Goal: Task Accomplishment & Management: Manage account settings

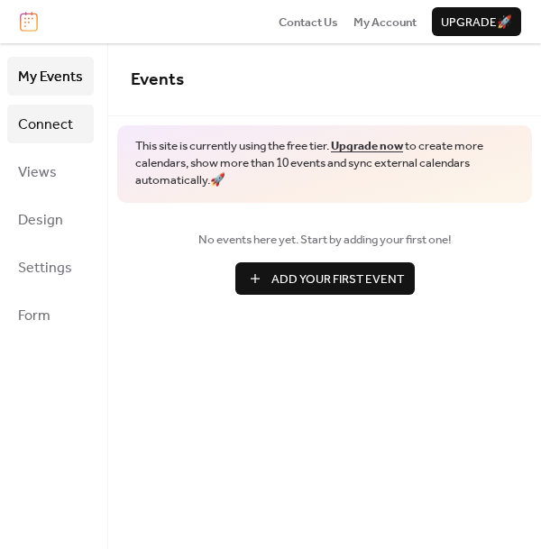
click at [50, 122] on span "Connect" at bounding box center [45, 125] width 55 height 28
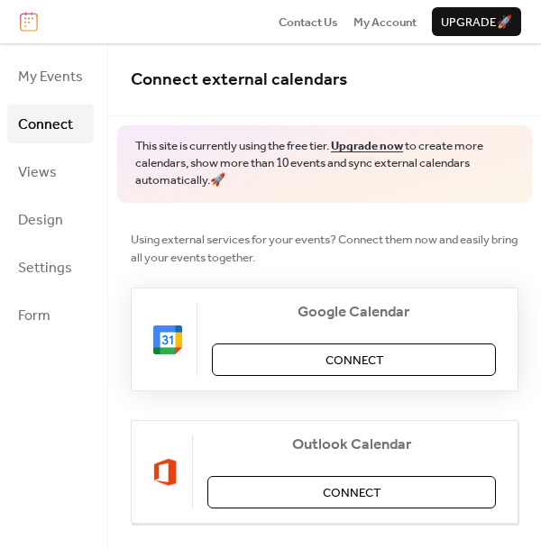
drag, startPoint x: 334, startPoint y: 353, endPoint x: 349, endPoint y: 356, distance: 15.8
click at [349, 356] on span "Connect" at bounding box center [355, 361] width 58 height 18
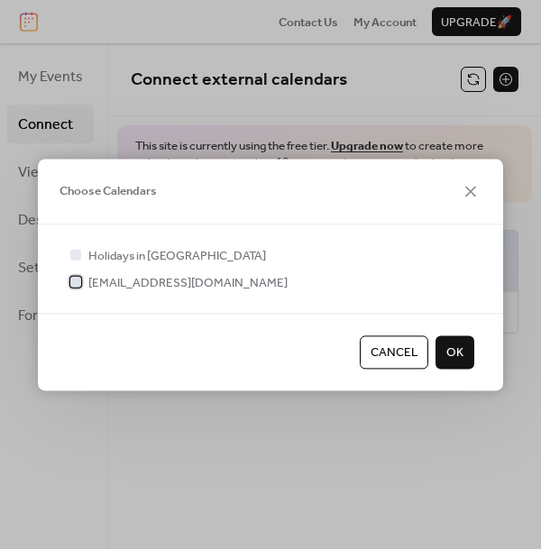
click at [72, 284] on div at bounding box center [75, 282] width 11 height 11
drag, startPoint x: 449, startPoint y: 356, endPoint x: 248, endPoint y: 360, distance: 201.2
click at [248, 359] on div "Cancel OK" at bounding box center [270, 352] width 465 height 77
click at [78, 256] on div at bounding box center [75, 254] width 11 height 11
click at [74, 253] on div at bounding box center [75, 254] width 11 height 11
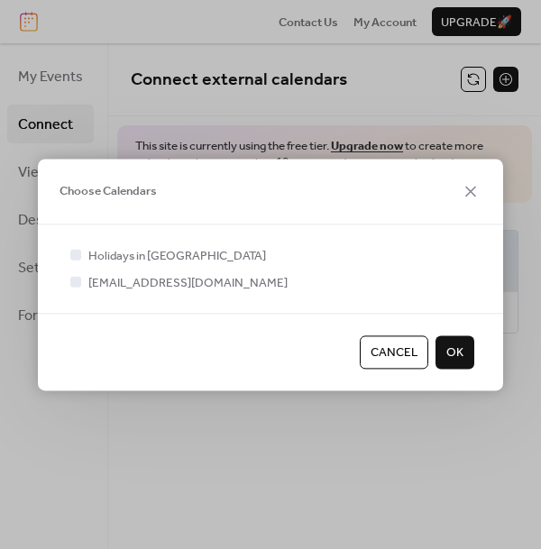
click at [78, 256] on div at bounding box center [75, 254] width 11 height 11
click at [440, 355] on button "OK" at bounding box center [455, 352] width 39 height 32
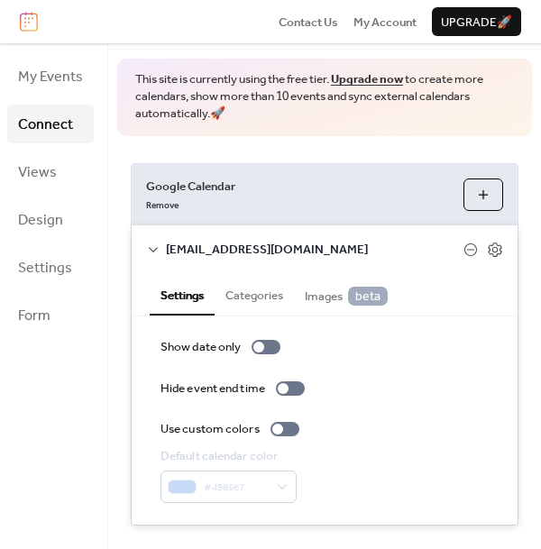
scroll to position [69, 0]
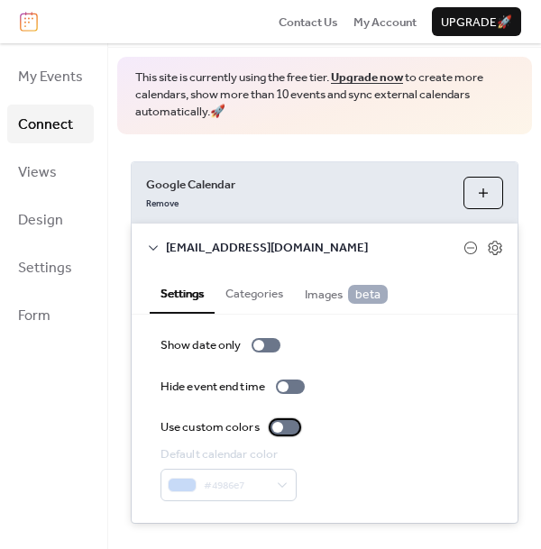
click at [280, 427] on div at bounding box center [277, 427] width 11 height 11
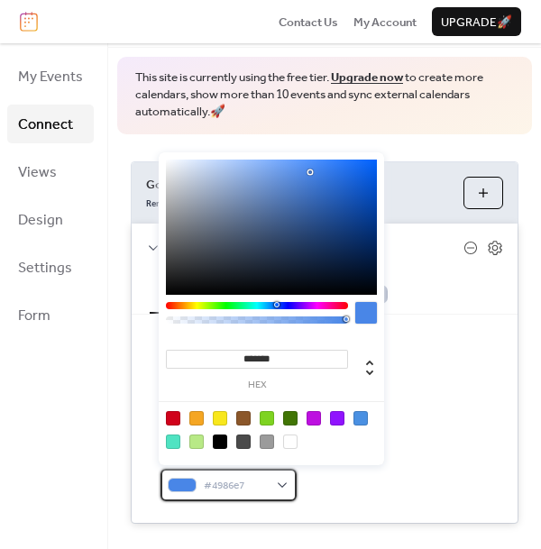
click at [254, 486] on span "#4986e7" at bounding box center [236, 486] width 64 height 18
click at [340, 416] on div at bounding box center [337, 418] width 14 height 14
type input "*******"
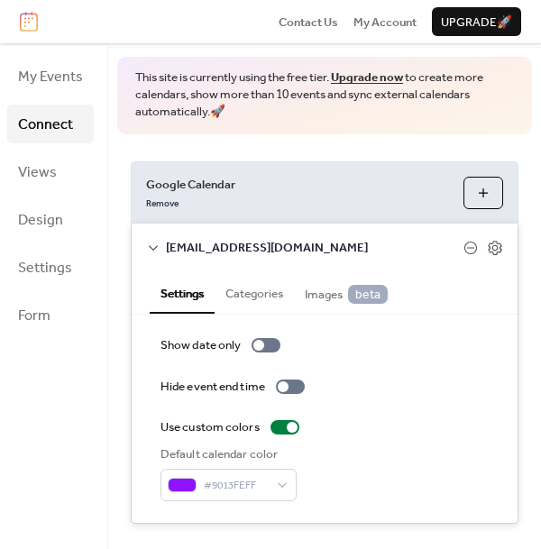
click at [423, 410] on div "Show date only Hide event end time Use custom colors Default calendar color #90…" at bounding box center [325, 418] width 328 height 165
click at [267, 341] on div at bounding box center [266, 345] width 29 height 14
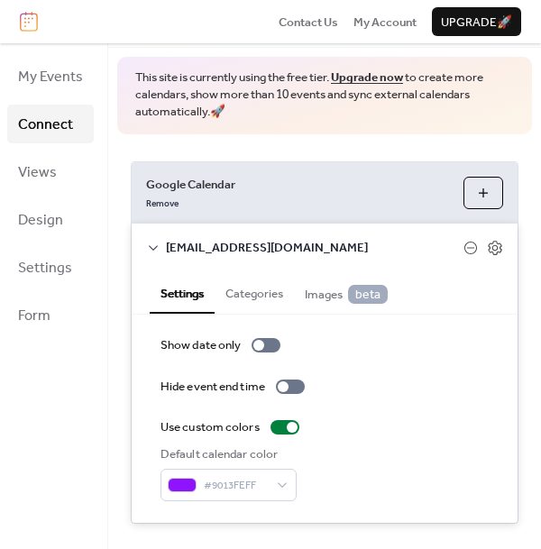
click at [260, 297] on button "Categories" at bounding box center [254, 292] width 79 height 41
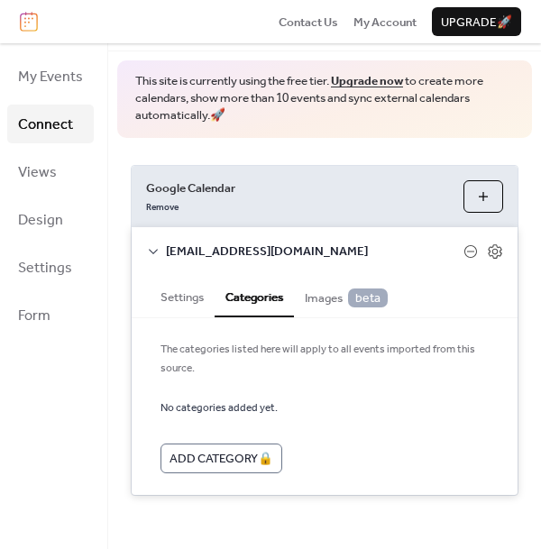
scroll to position [62, 0]
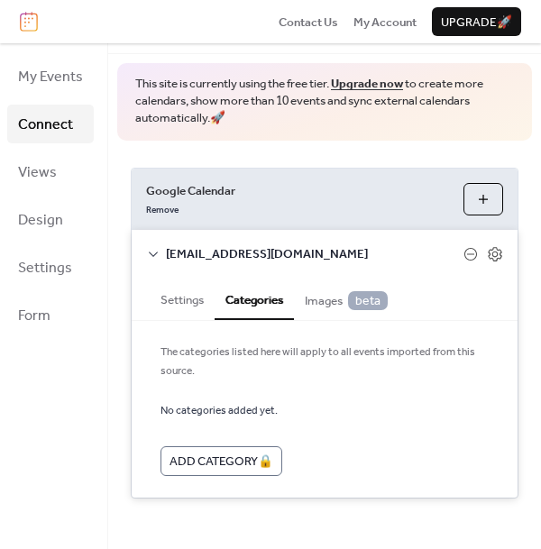
click at [317, 296] on span "Images beta" at bounding box center [346, 300] width 83 height 19
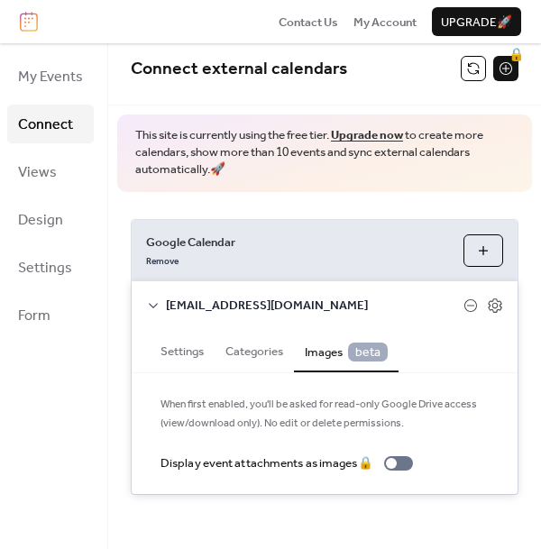
scroll to position [8, 0]
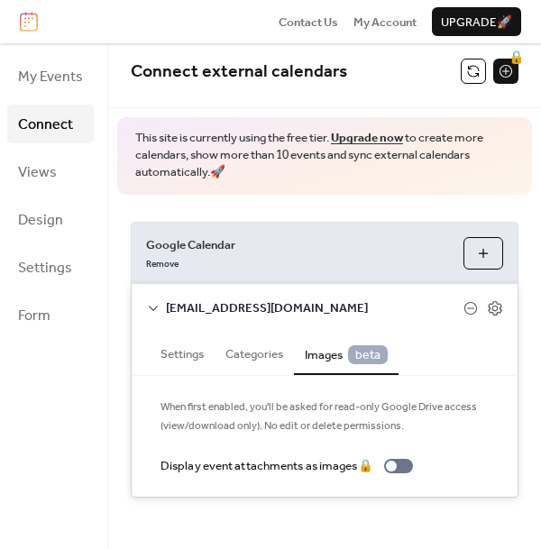
click at [171, 350] on button "Settings" at bounding box center [182, 352] width 65 height 41
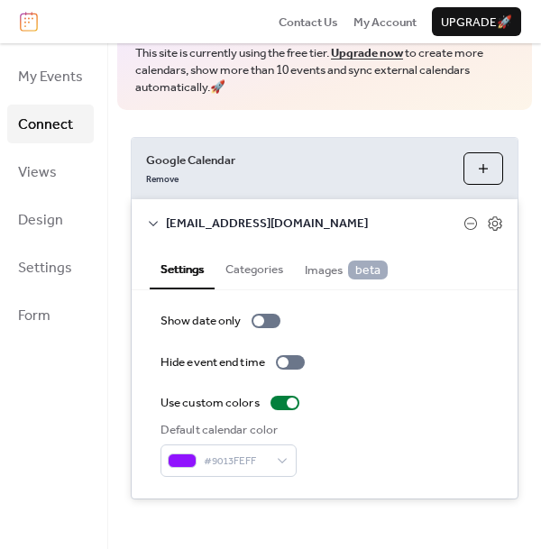
scroll to position [94, 0]
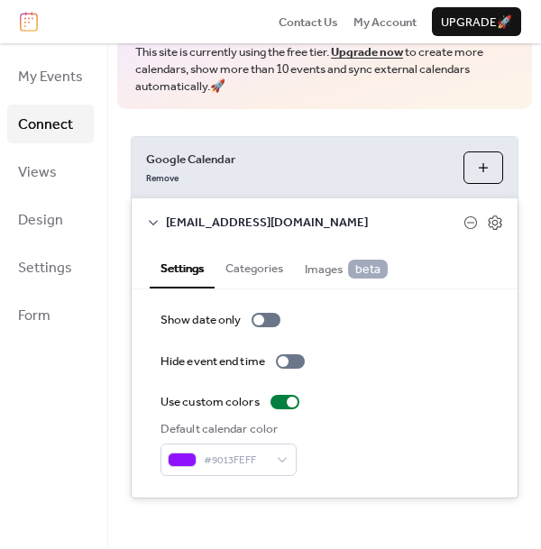
click at [366, 278] on span "beta" at bounding box center [368, 269] width 40 height 19
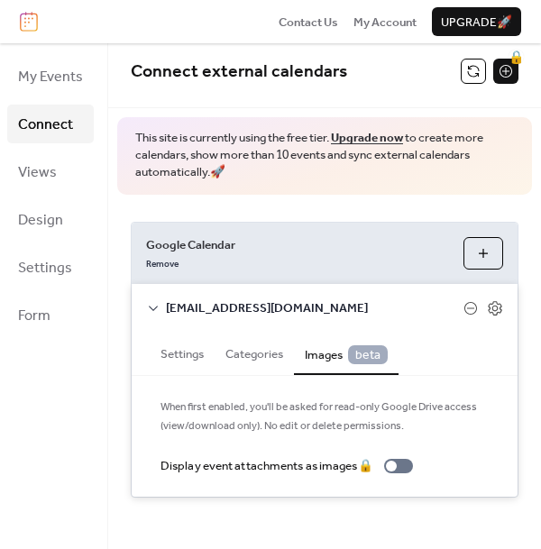
click at [180, 350] on button "Settings" at bounding box center [182, 352] width 65 height 41
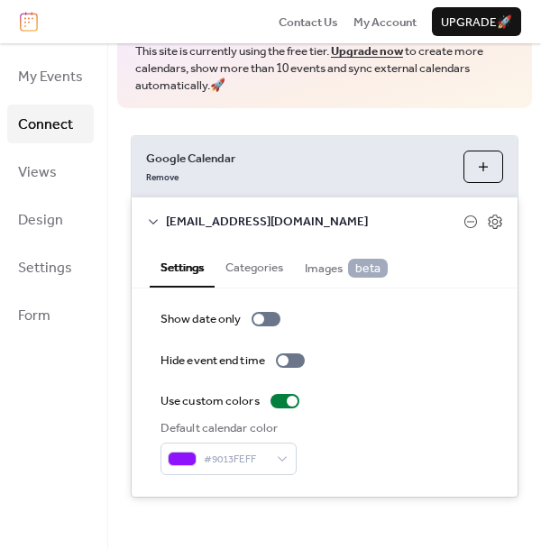
scroll to position [94, 0]
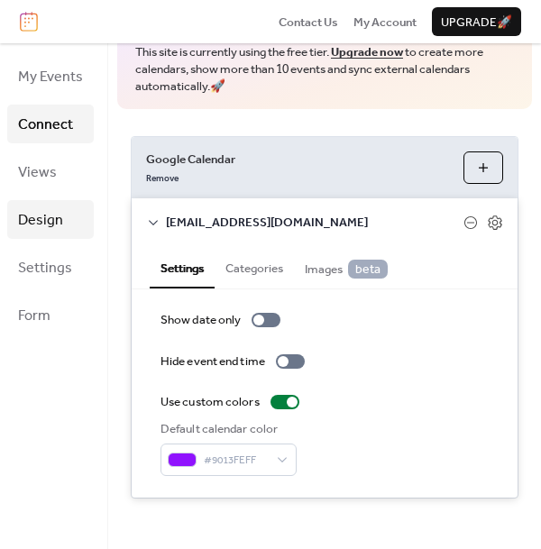
click at [32, 219] on span "Design" at bounding box center [40, 221] width 45 height 28
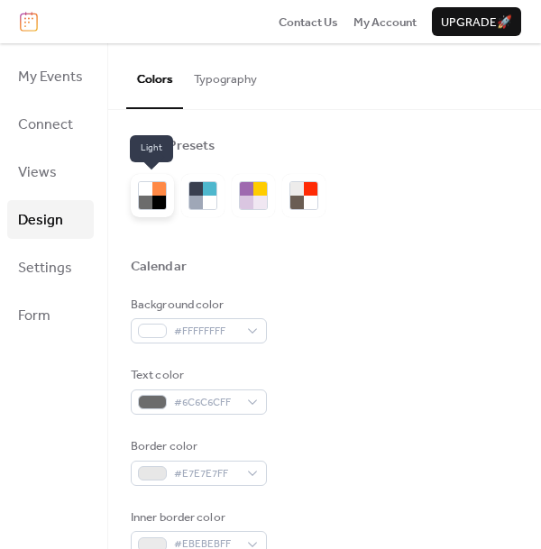
click at [159, 206] on div at bounding box center [159, 203] width 14 height 14
click at [203, 202] on div at bounding box center [210, 203] width 14 height 14
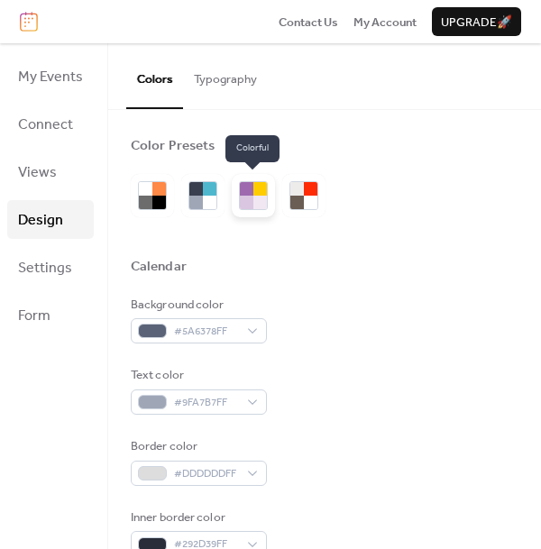
click at [253, 205] on div at bounding box center [260, 203] width 14 height 14
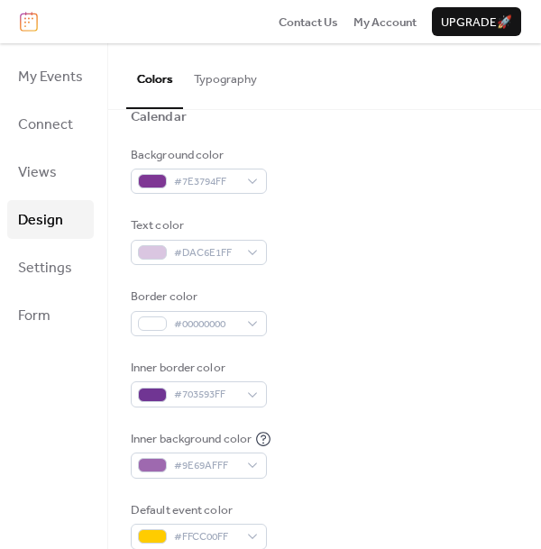
scroll to position [166, 0]
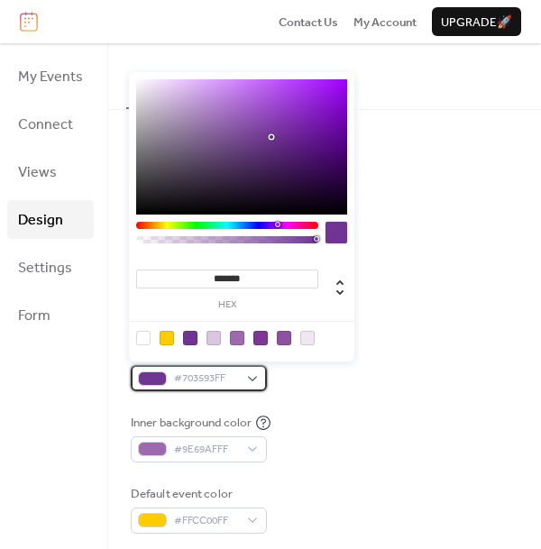
click at [247, 374] on div "#703593FF" at bounding box center [199, 377] width 136 height 25
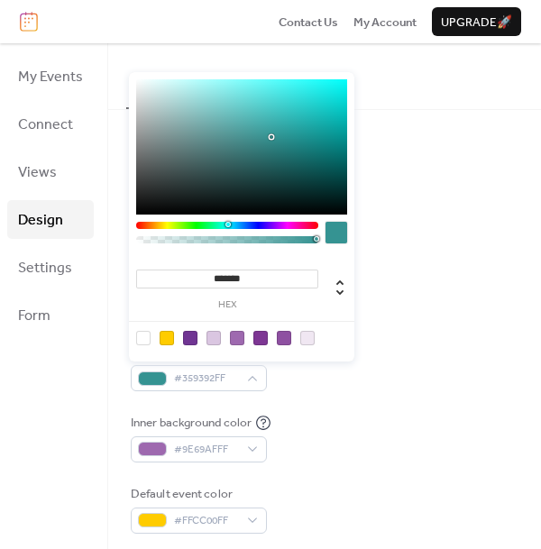
click at [227, 225] on div at bounding box center [227, 225] width 182 height 7
type input "*******"
click at [307, 88] on div at bounding box center [241, 146] width 211 height 135
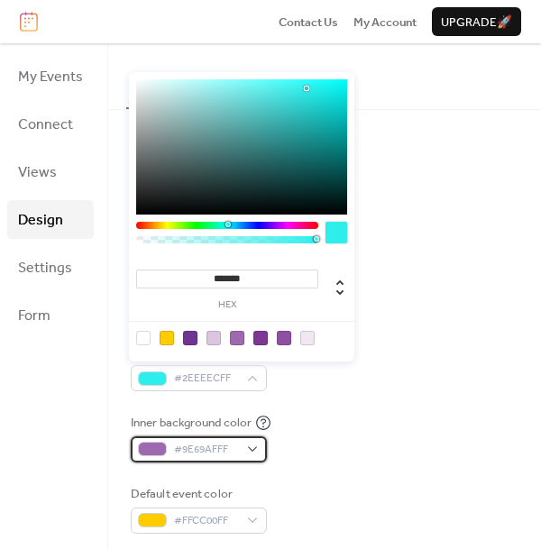
click at [210, 446] on span "#9E69AFFF" at bounding box center [206, 450] width 64 height 18
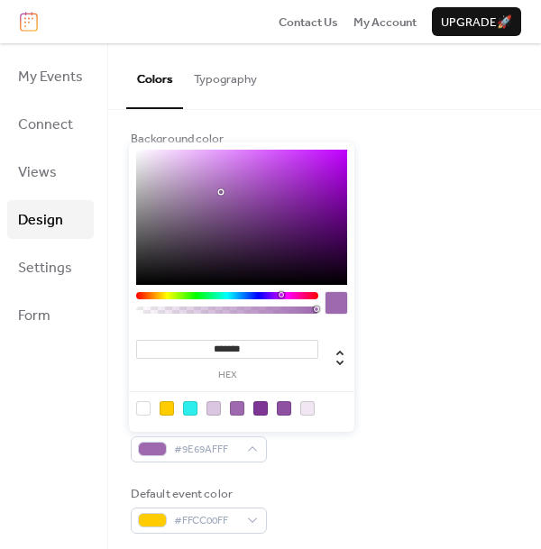
click at [190, 410] on div at bounding box center [190, 408] width 14 height 14
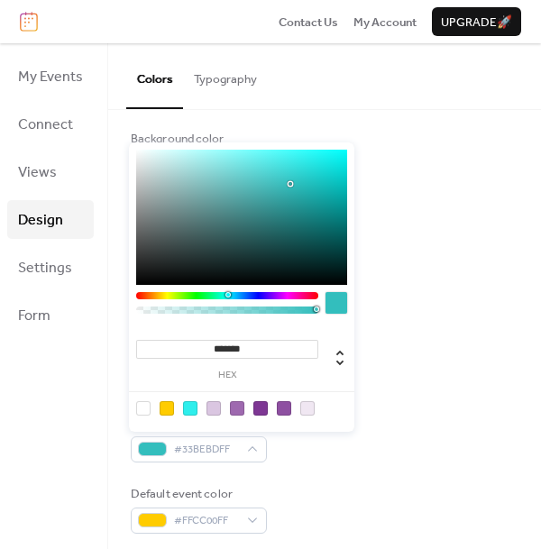
click at [291, 184] on div at bounding box center [241, 217] width 211 height 135
click at [275, 171] on div at bounding box center [241, 217] width 211 height 135
click at [345, 193] on div at bounding box center [241, 217] width 211 height 135
click at [241, 409] on div at bounding box center [237, 408] width 14 height 14
type input "*******"
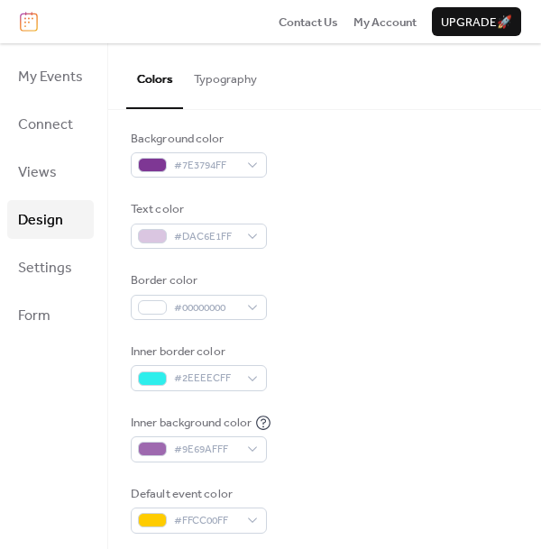
click at [290, 450] on div "Inner background color #9E69AFFF" at bounding box center [325, 438] width 388 height 49
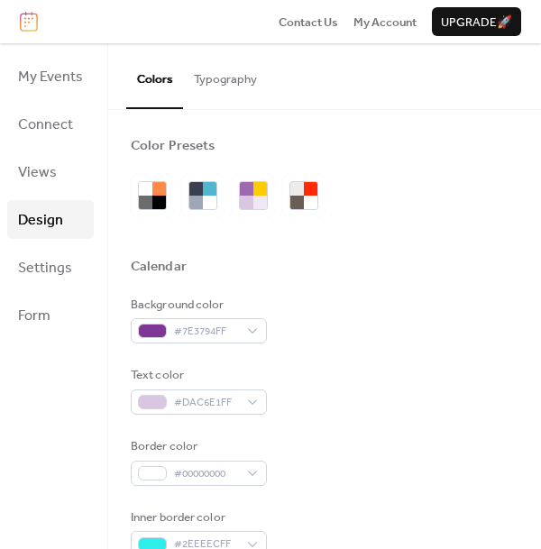
scroll to position [0, 0]
click at [209, 204] on div at bounding box center [210, 203] width 14 height 14
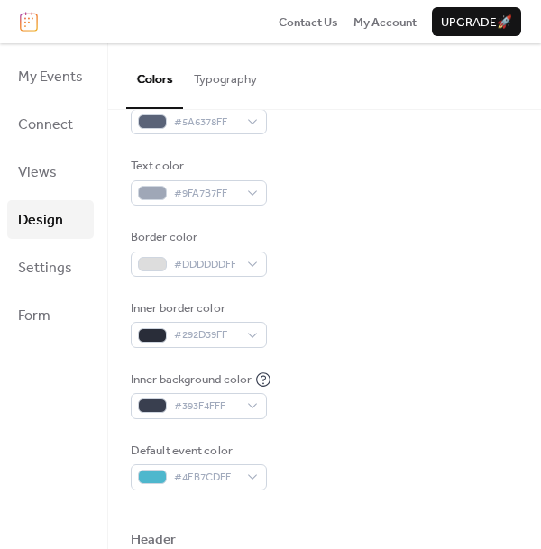
scroll to position [229, 0]
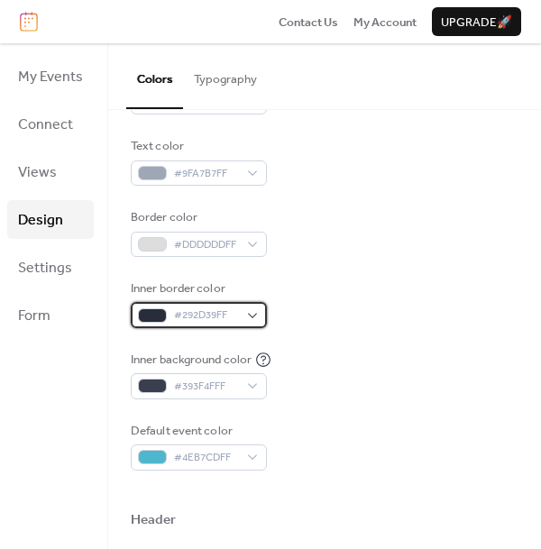
click at [247, 307] on div "#292D39FF" at bounding box center [199, 314] width 136 height 25
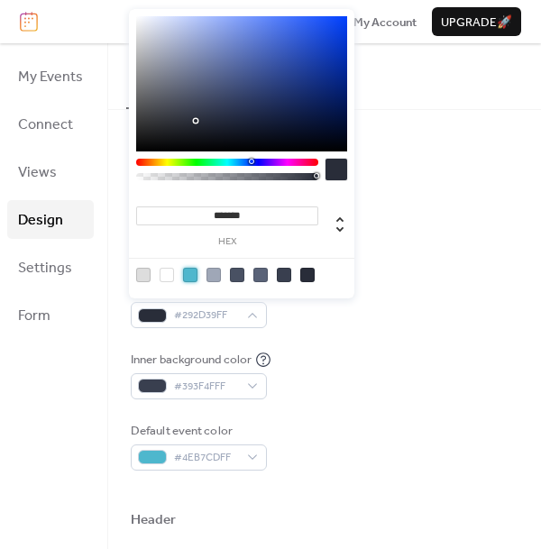
click at [194, 274] on div at bounding box center [190, 275] width 14 height 14
type input "*******"
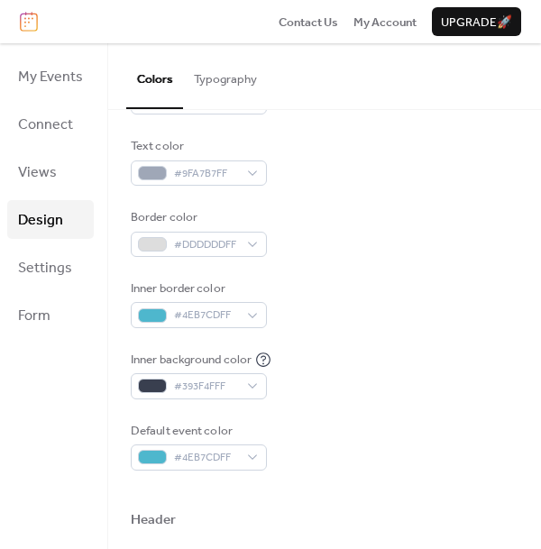
click at [322, 351] on div "Inner background color #393F4FFF" at bounding box center [325, 375] width 388 height 49
